Goal: Information Seeking & Learning: Understand process/instructions

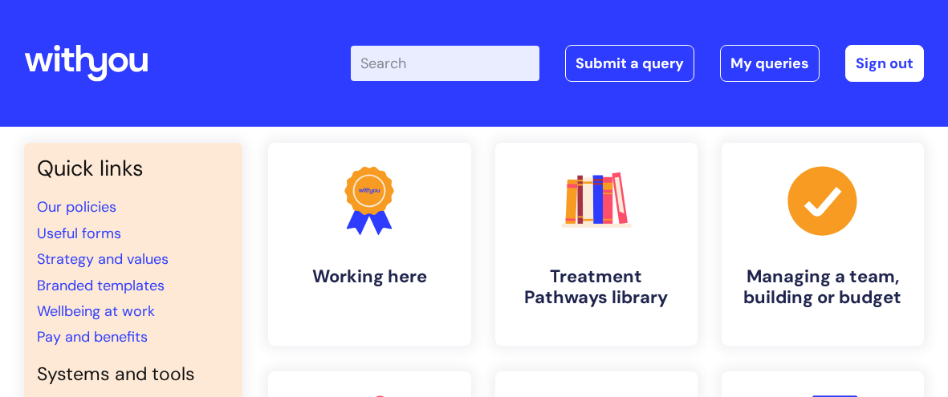
click at [382, 66] on input "Enter your search term here..." at bounding box center [445, 63] width 189 height 35
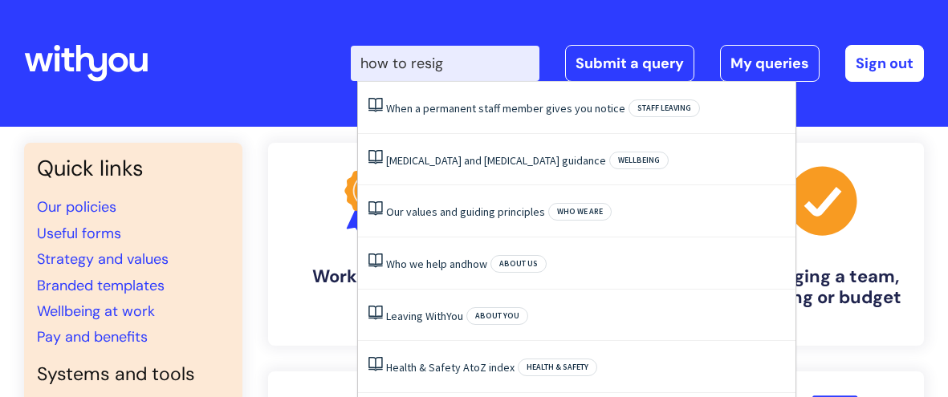
type input "how to resign"
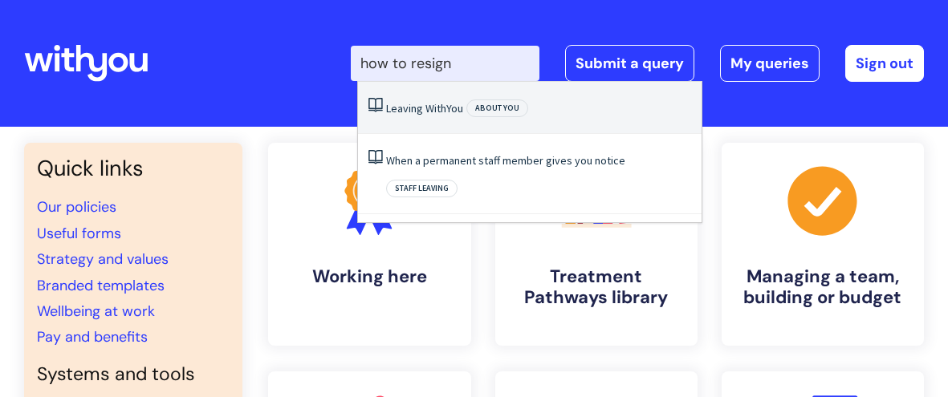
click at [436, 110] on link "Leaving WithYou" at bounding box center [424, 108] width 77 height 14
